Goal: Information Seeking & Learning: Understand process/instructions

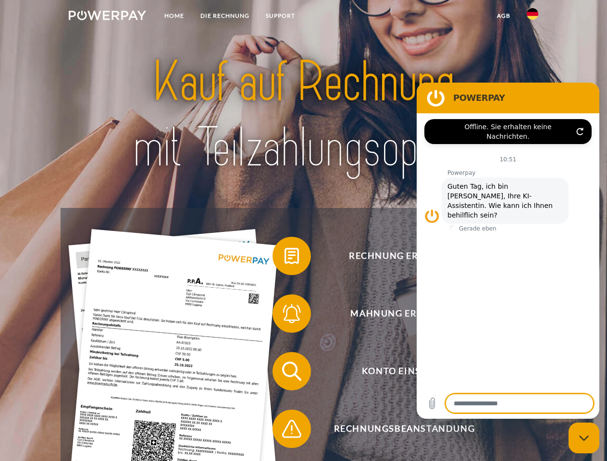
click at [107, 17] on img at bounding box center [107, 16] width 77 height 10
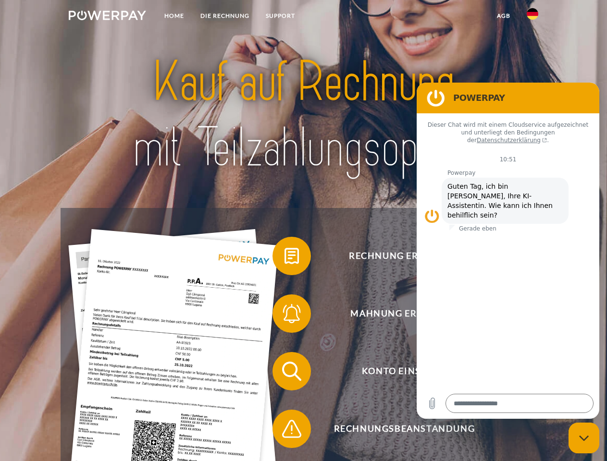
click at [532, 17] on img at bounding box center [533, 14] width 12 height 12
click at [503, 16] on link "agb" at bounding box center [504, 15] width 30 height 17
click at [284, 258] on span at bounding box center [277, 256] width 48 height 48
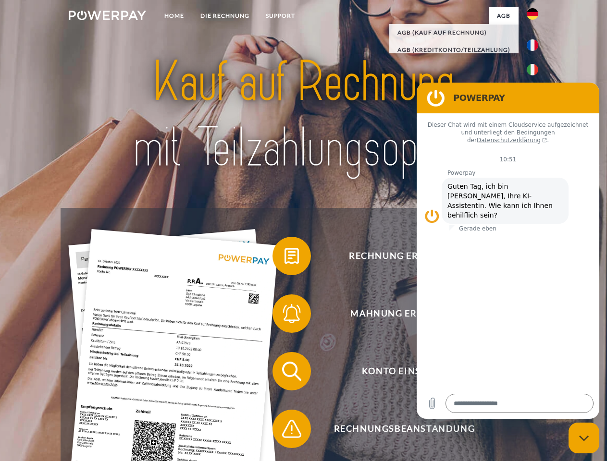
click at [284, 316] on span at bounding box center [277, 314] width 48 height 48
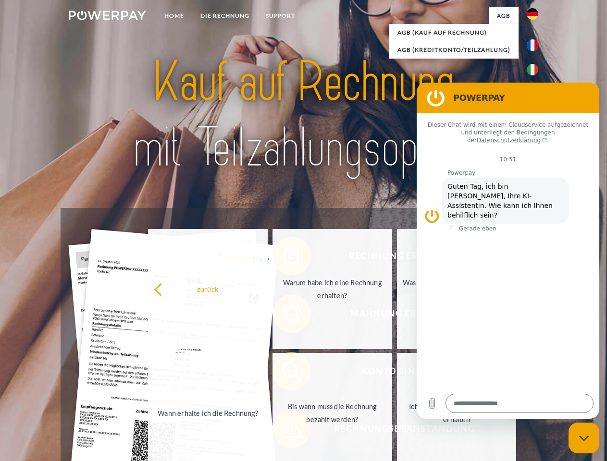
click at [284, 373] on link "Bis wann muss die Rechnung bezahlt werden?" at bounding box center [332, 413] width 120 height 120
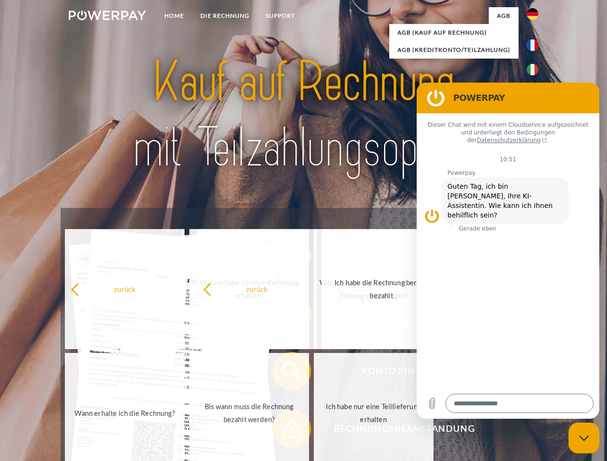
click at [284, 431] on span at bounding box center [277, 429] width 48 height 48
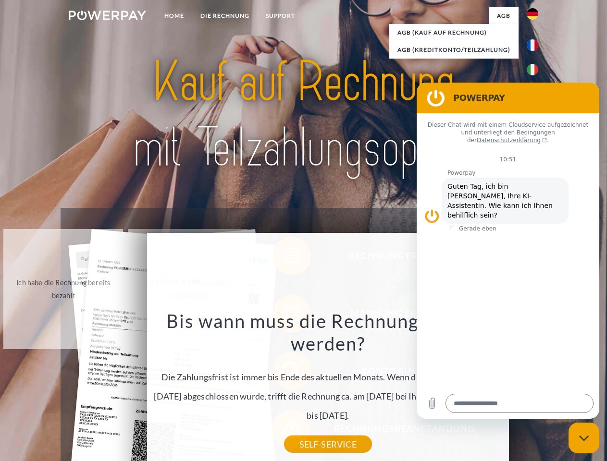
click at [584, 438] on icon "Messaging-Fenster schließen" at bounding box center [584, 438] width 10 height 6
type textarea "*"
